Goal: Task Accomplishment & Management: Manage account settings

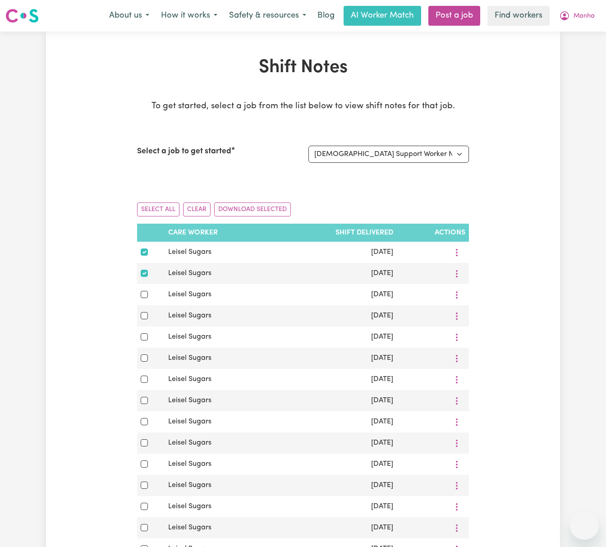
select select "14035"
click at [594, 13] on button "Manha" at bounding box center [576, 15] width 47 height 19
click at [592, 51] on link "Logout" at bounding box center [564, 51] width 71 height 17
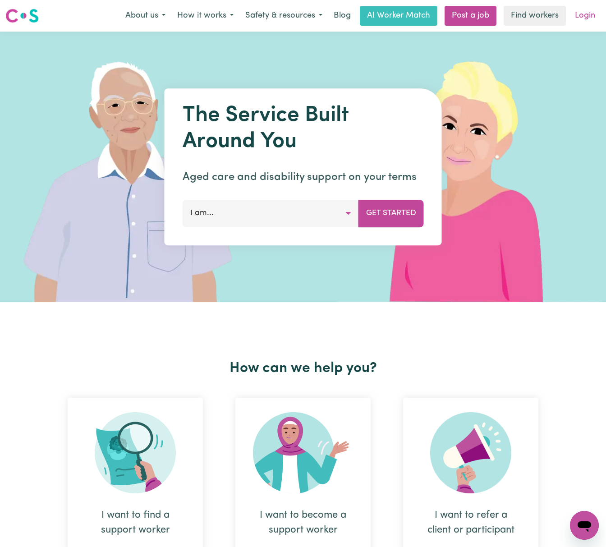
click at [580, 9] on link "Login" at bounding box center [584, 16] width 31 height 20
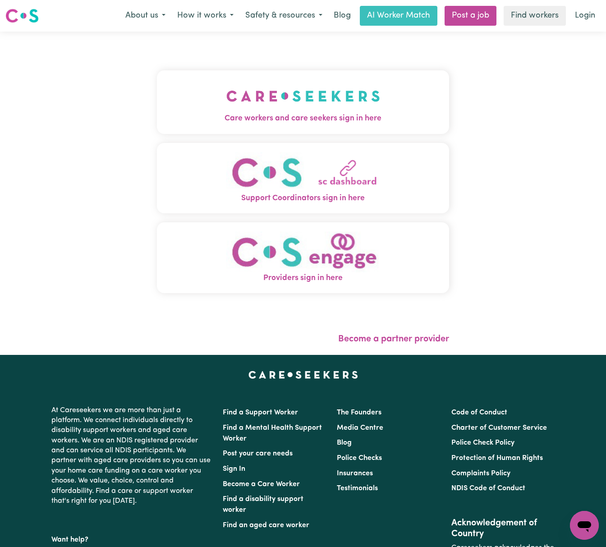
click at [323, 118] on span "Care workers and care seekers sign in here" at bounding box center [303, 119] width 292 height 12
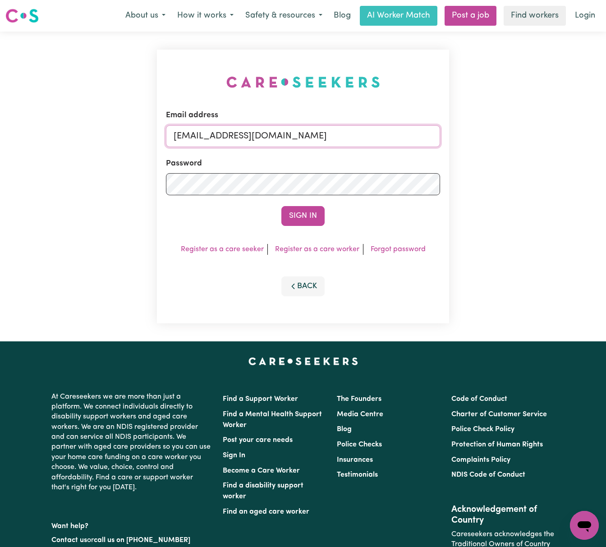
drag, startPoint x: 220, startPoint y: 134, endPoint x: 536, endPoint y: 113, distance: 316.3
click at [534, 110] on div "Email address [EMAIL_ADDRESS][DOMAIN_NAME] Password Sign In Register as a care …" at bounding box center [303, 187] width 606 height 310
paste input "[EMAIL_ADDRESS][DOMAIN_NAME]"
type input "superuser~[EMAIL_ADDRESS][DOMAIN_NAME]"
click at [281, 206] on button "Sign In" at bounding box center [302, 216] width 43 height 20
